Goal: Information Seeking & Learning: Check status

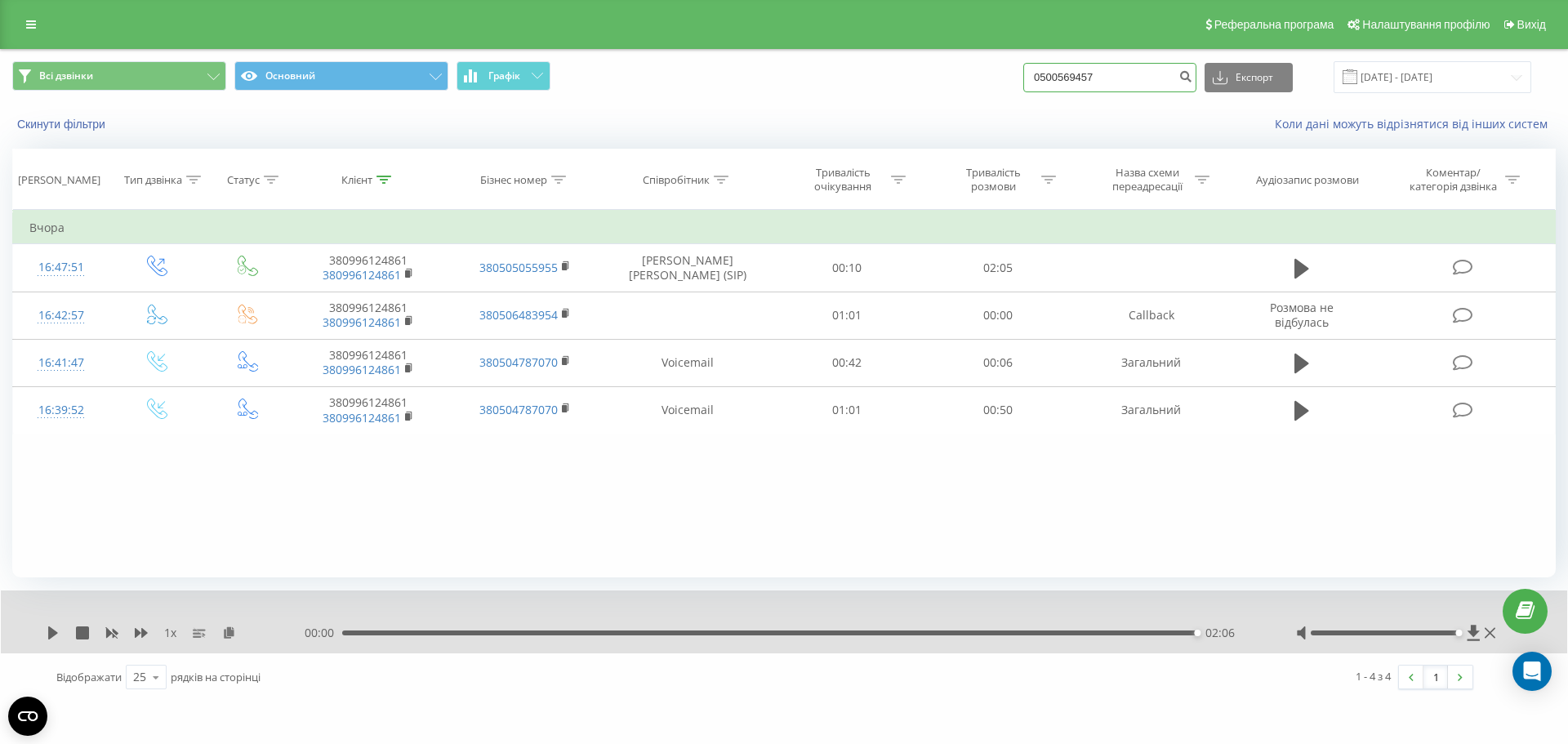
type input "0500569457"
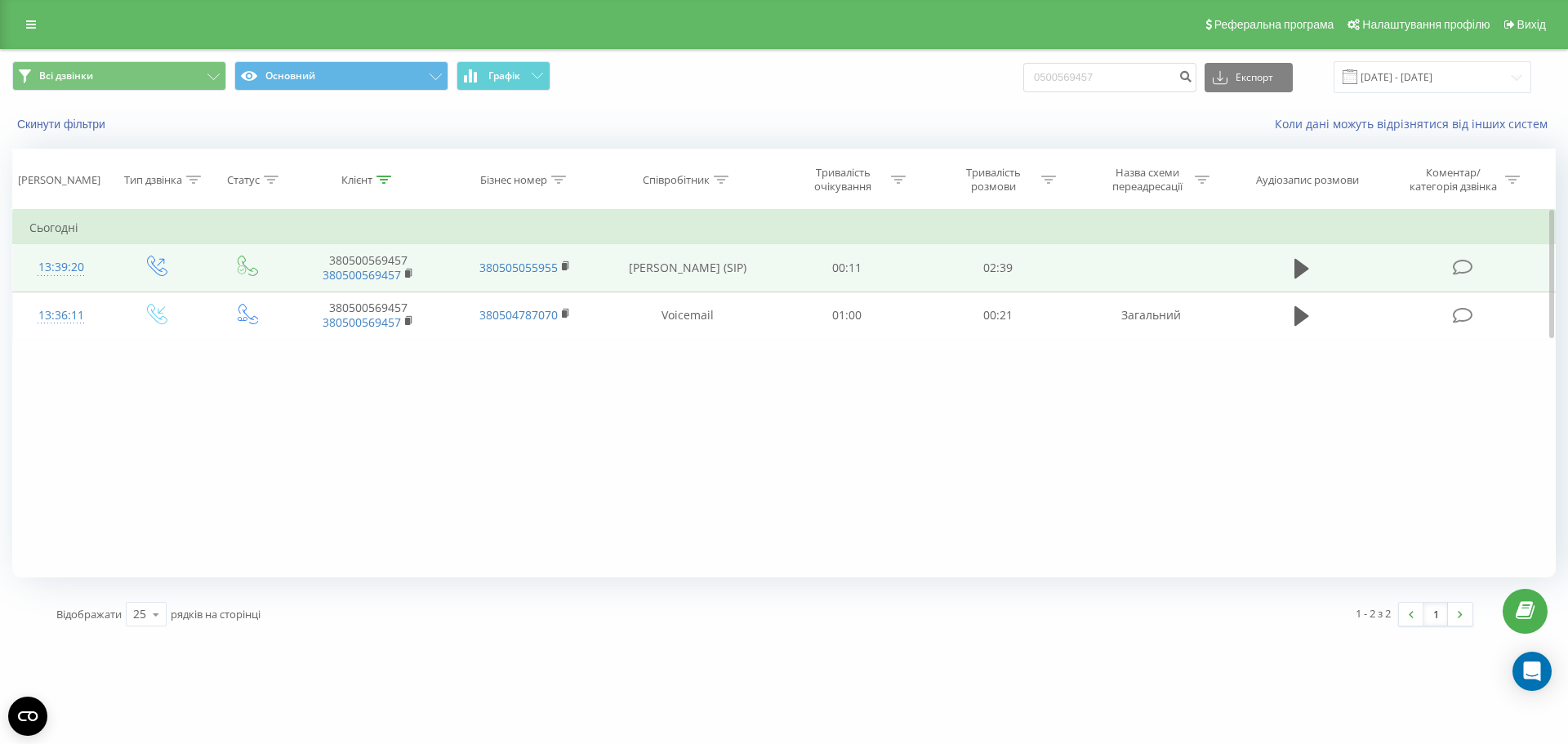
click at [1278, 269] on td at bounding box center [1302, 267] width 145 height 47
click at [1301, 276] on icon at bounding box center [1302, 269] width 15 height 23
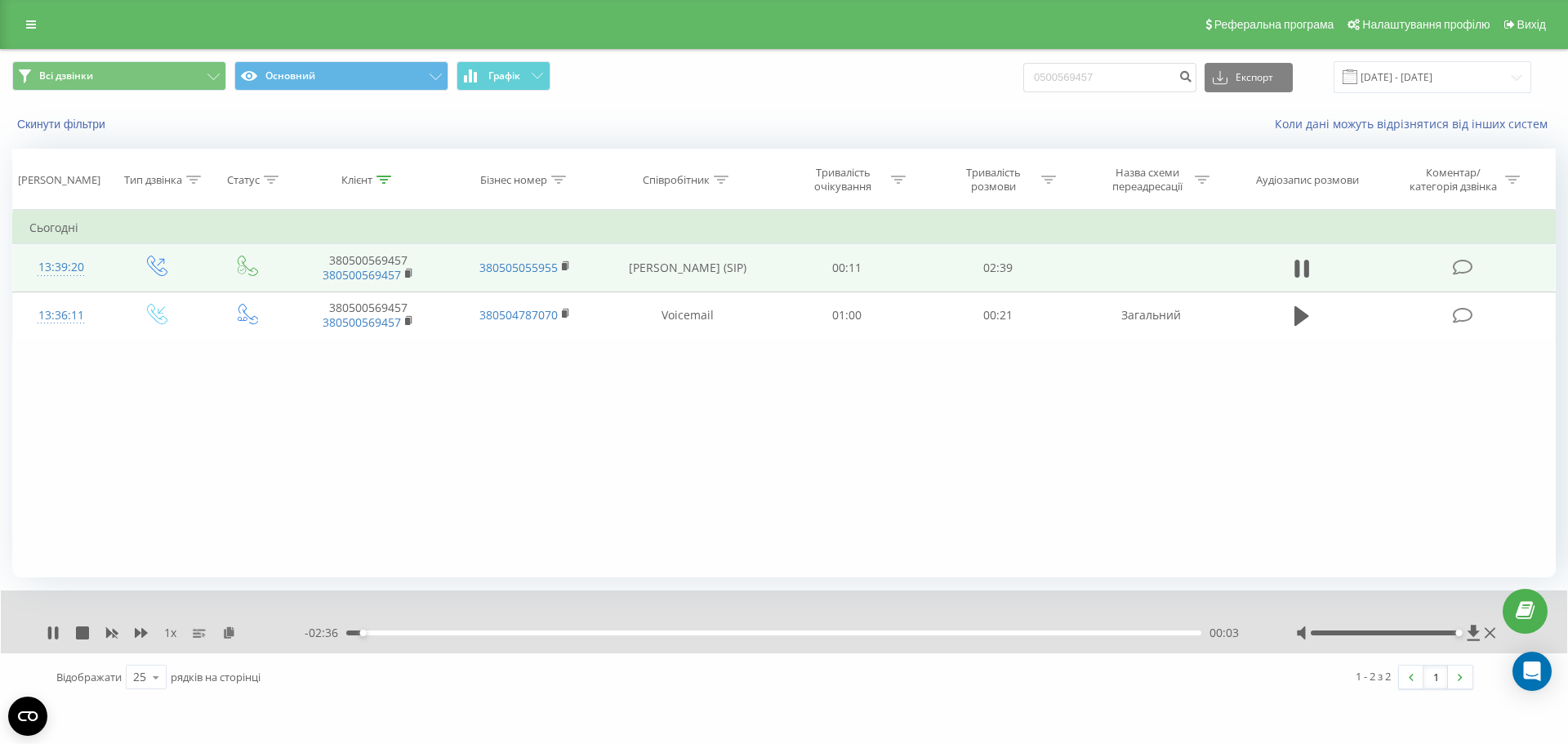
drag, startPoint x: 1384, startPoint y: 632, endPoint x: 1511, endPoint y: 632, distance: 127.0
click at [1512, 632] on div "Реферальна програма Налаштування профілю Вихід Всі дзвінки Основний Графік 0500…" at bounding box center [784, 351] width 1568 height 702
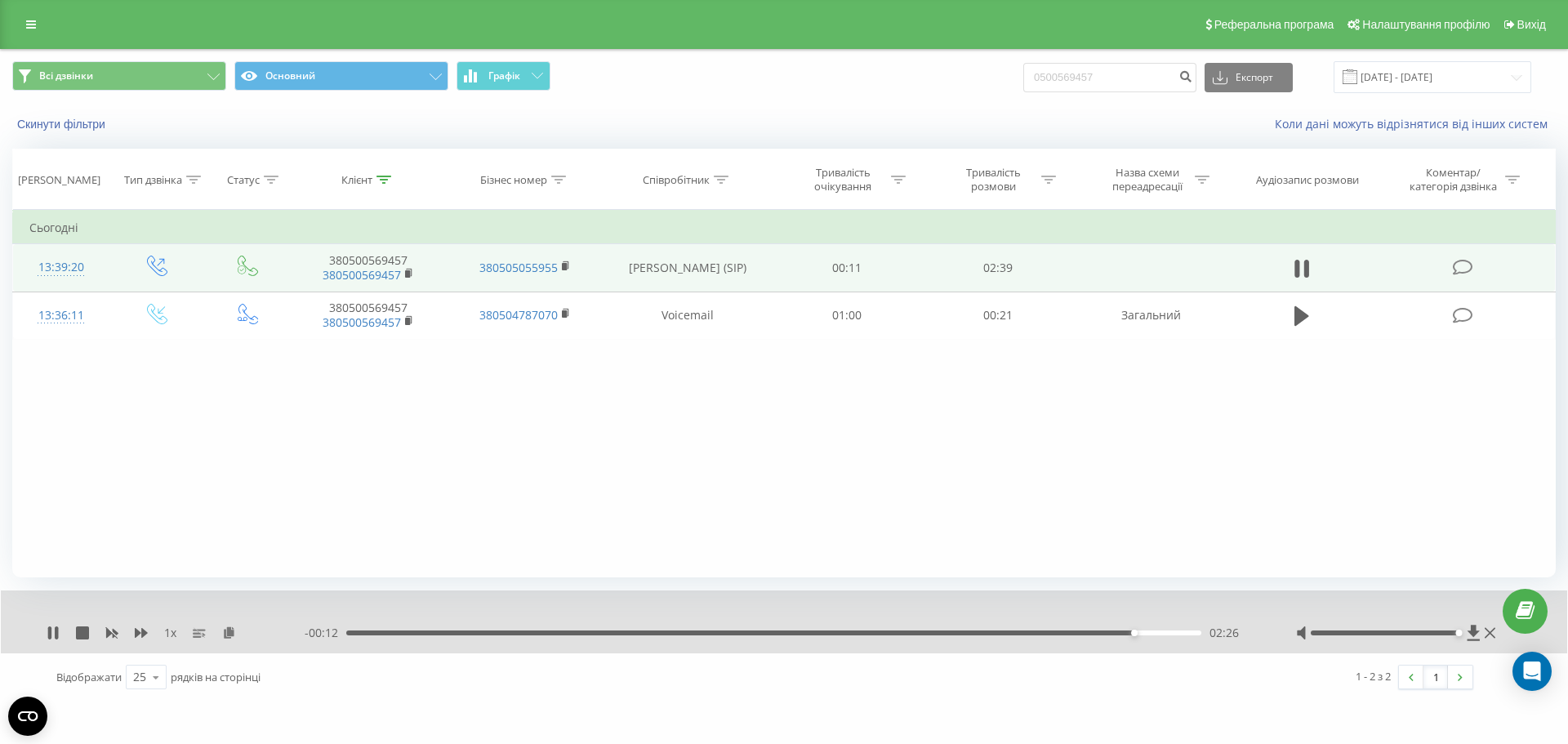
click at [1102, 715] on div "bazismed.com 0500569457 Проекти bazismed.com Дашборд Центр звернень Журнал дзві…" at bounding box center [784, 372] width 1568 height 744
